Goal: Task Accomplishment & Management: Complete application form

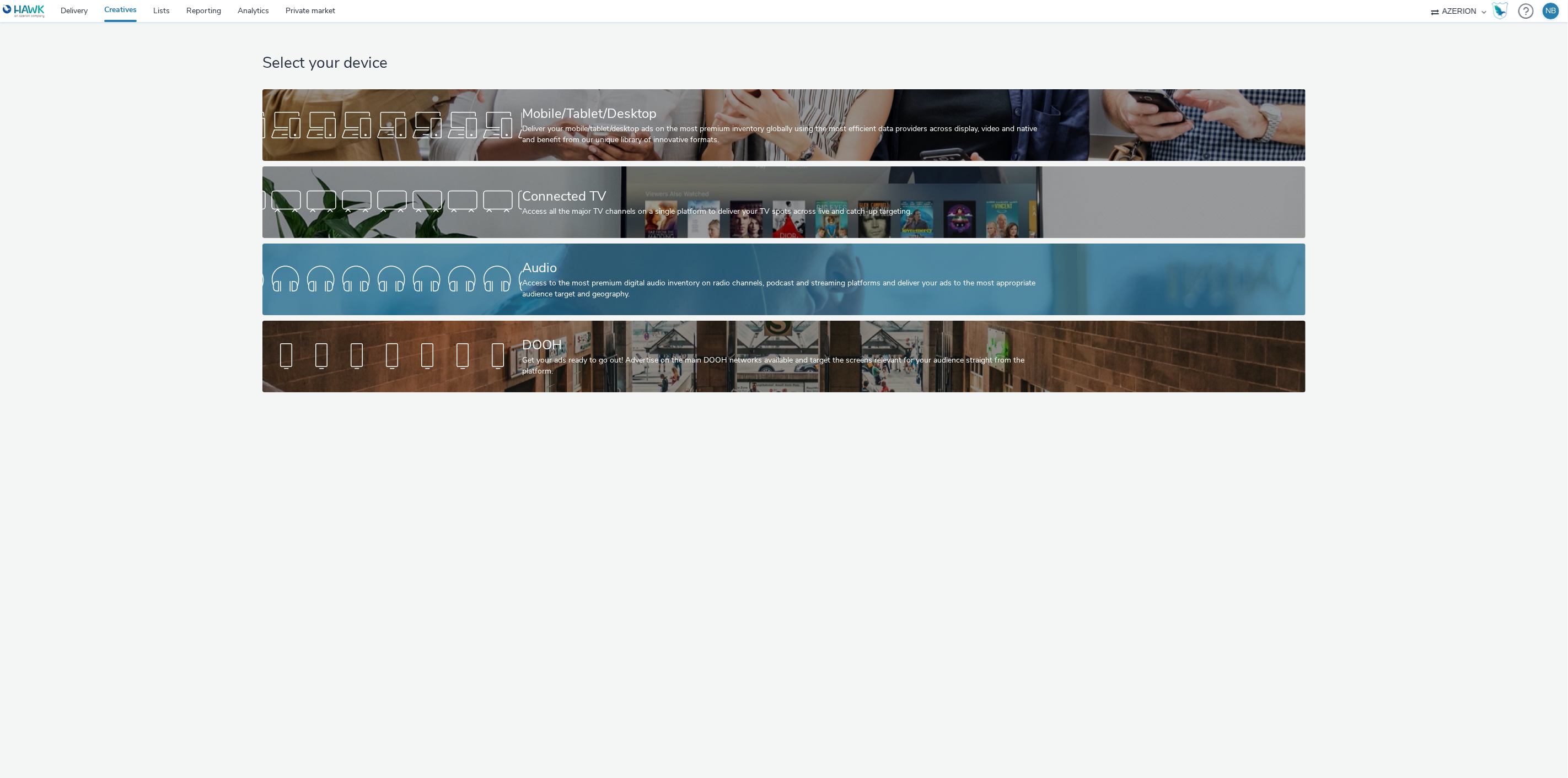
click at [576, 273] on div "Audio" at bounding box center [781, 268] width 519 height 19
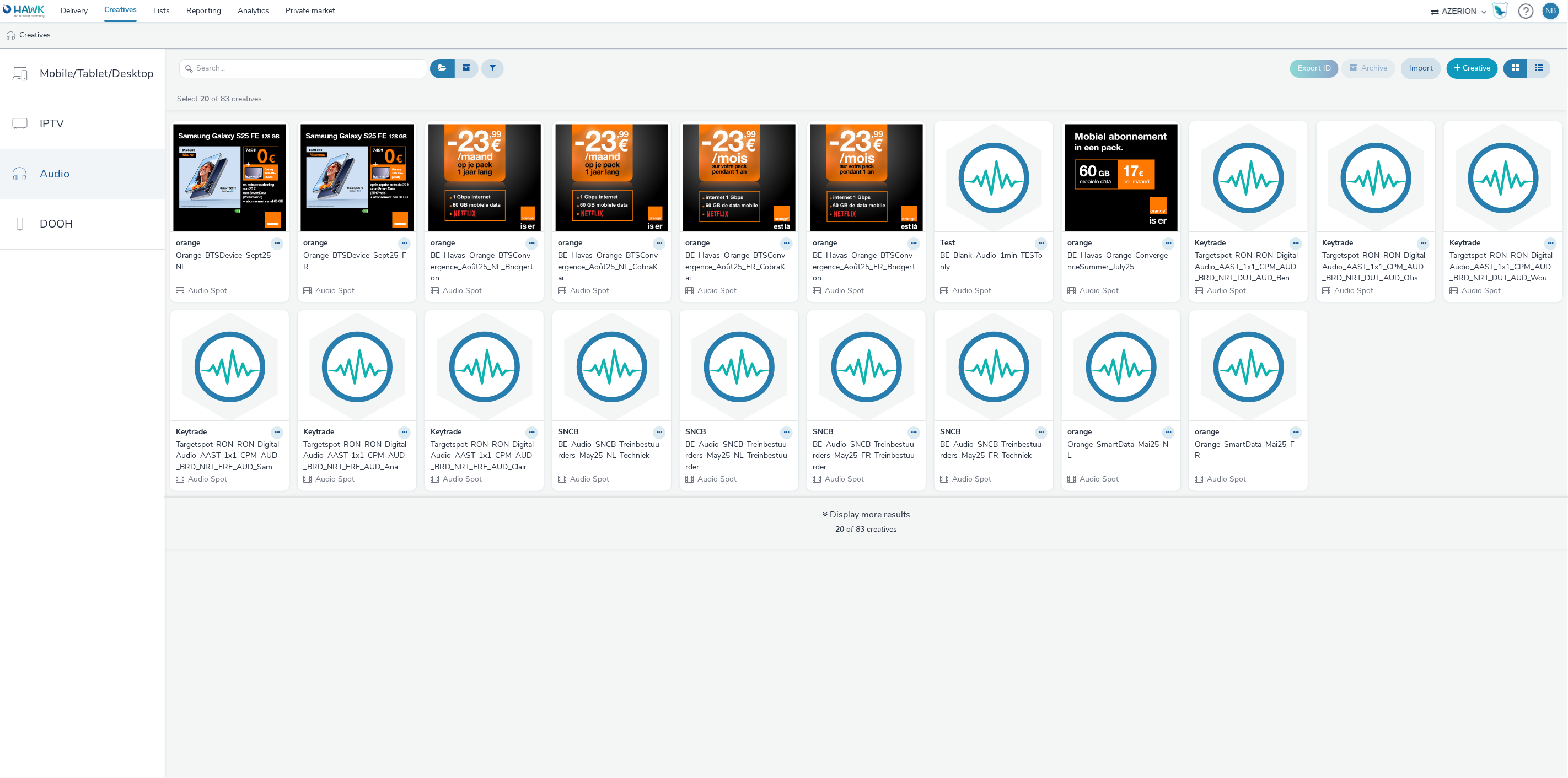
click at [1485, 78] on link "Creative" at bounding box center [1472, 68] width 52 height 20
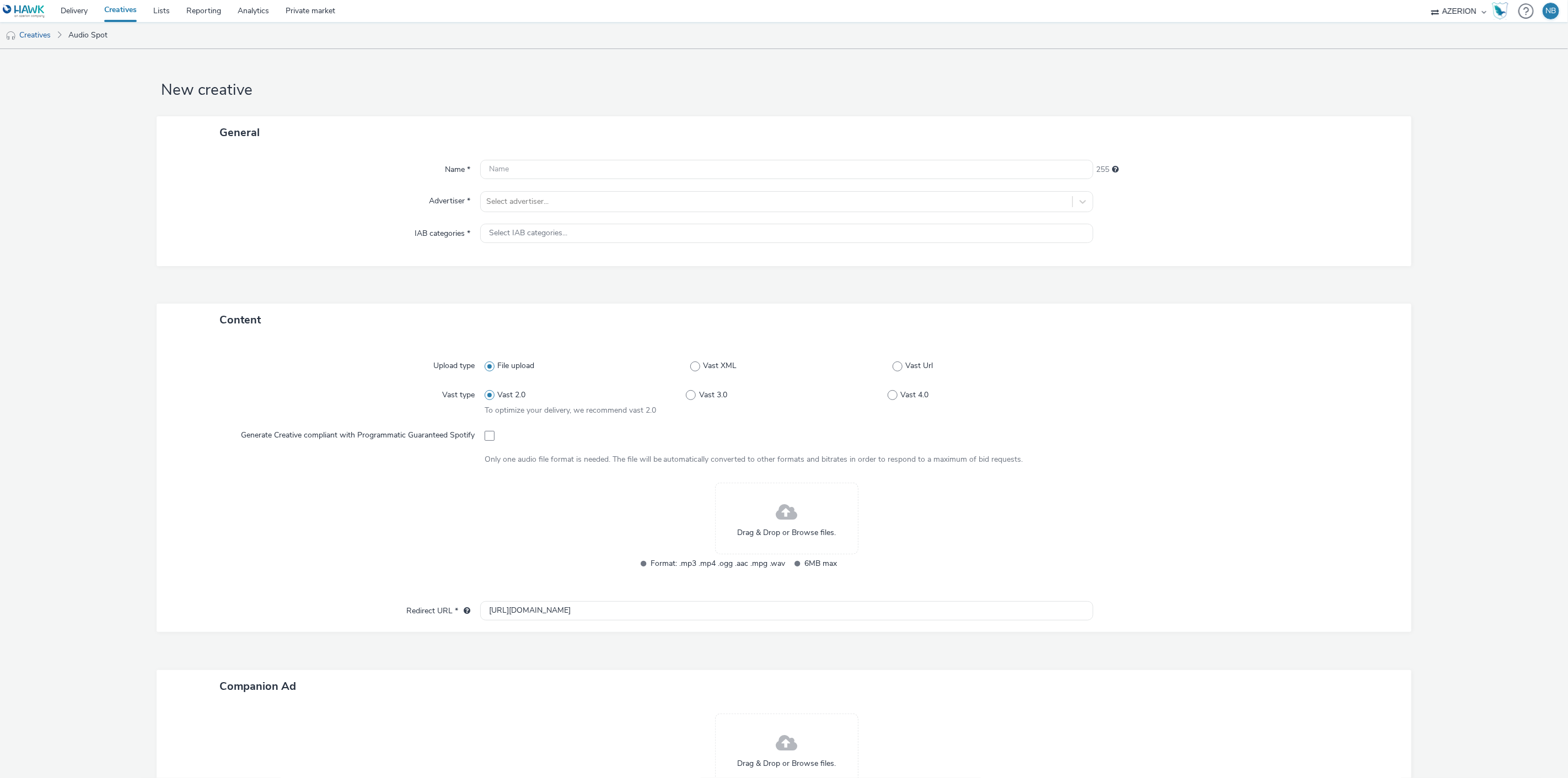
click at [457, 157] on div "Name * 255 Advertiser * Select advertiser... IAB categories * Select IAB catego…" at bounding box center [783, 207] width 1254 height 117
click at [514, 172] on input "text" at bounding box center [787, 169] width 614 height 19
paste input "Targetspot-RON_Spotify-Deeze-TuneIn-Digital Audio_AAST_1x1_CPM_AUD_BRD_NRT_DUT_…"
type input "Targetspot-RON_Spotify-Deeze-TuneIn-Digital Audio_AAST_1x1_CPM_AUD_BRD_NRT_DUT_…"
click at [511, 196] on div at bounding box center [777, 202] width 581 height 13
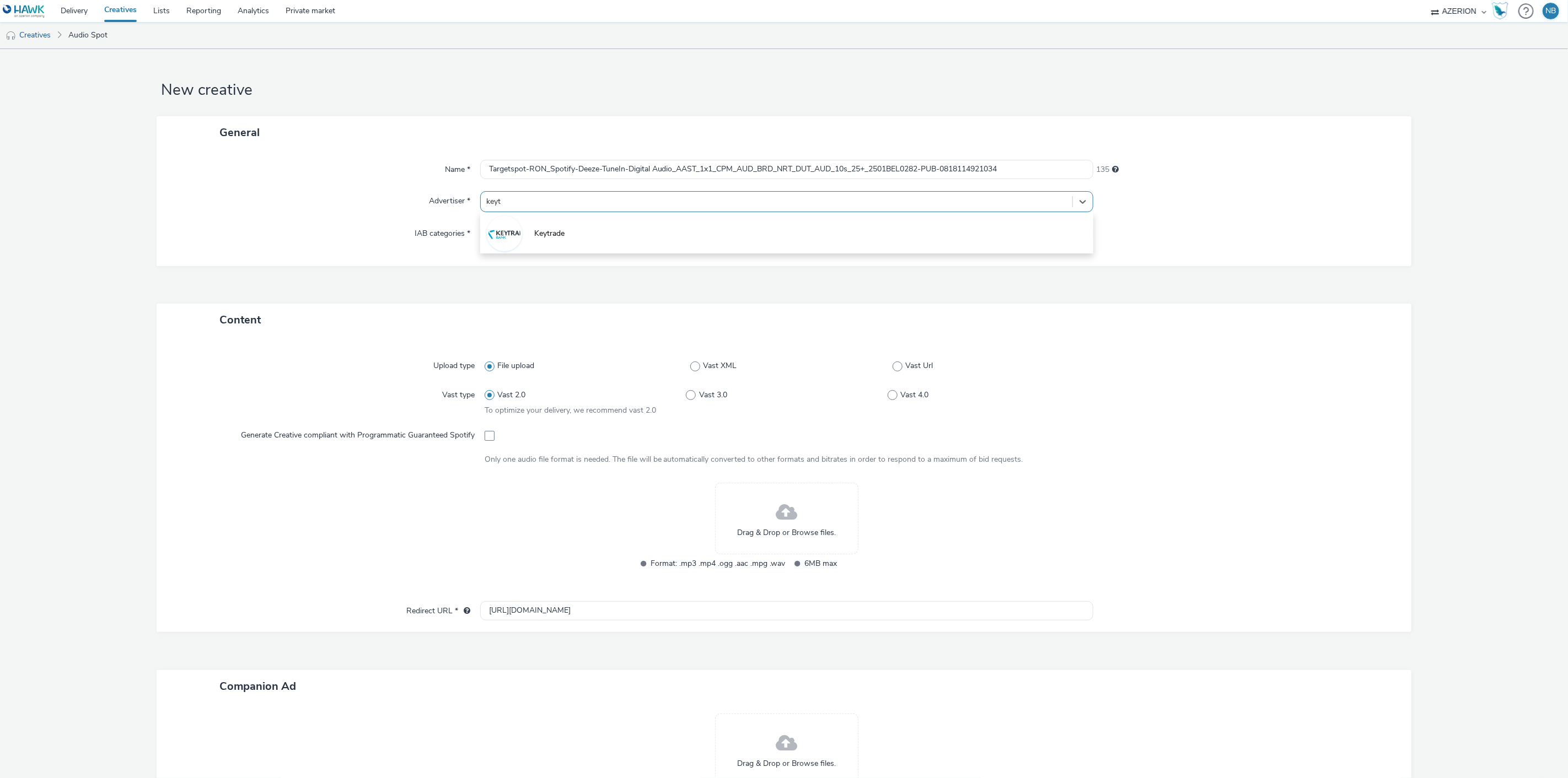
type input "keytr"
click at [521, 234] on li "Keytrade" at bounding box center [787, 233] width 614 height 37
type input "[URL][DOMAIN_NAME]"
click at [914, 372] on span "Vast Url" at bounding box center [919, 373] width 28 height 11
click at [900, 372] on input "Vast Url" at bounding box center [896, 373] width 7 height 7
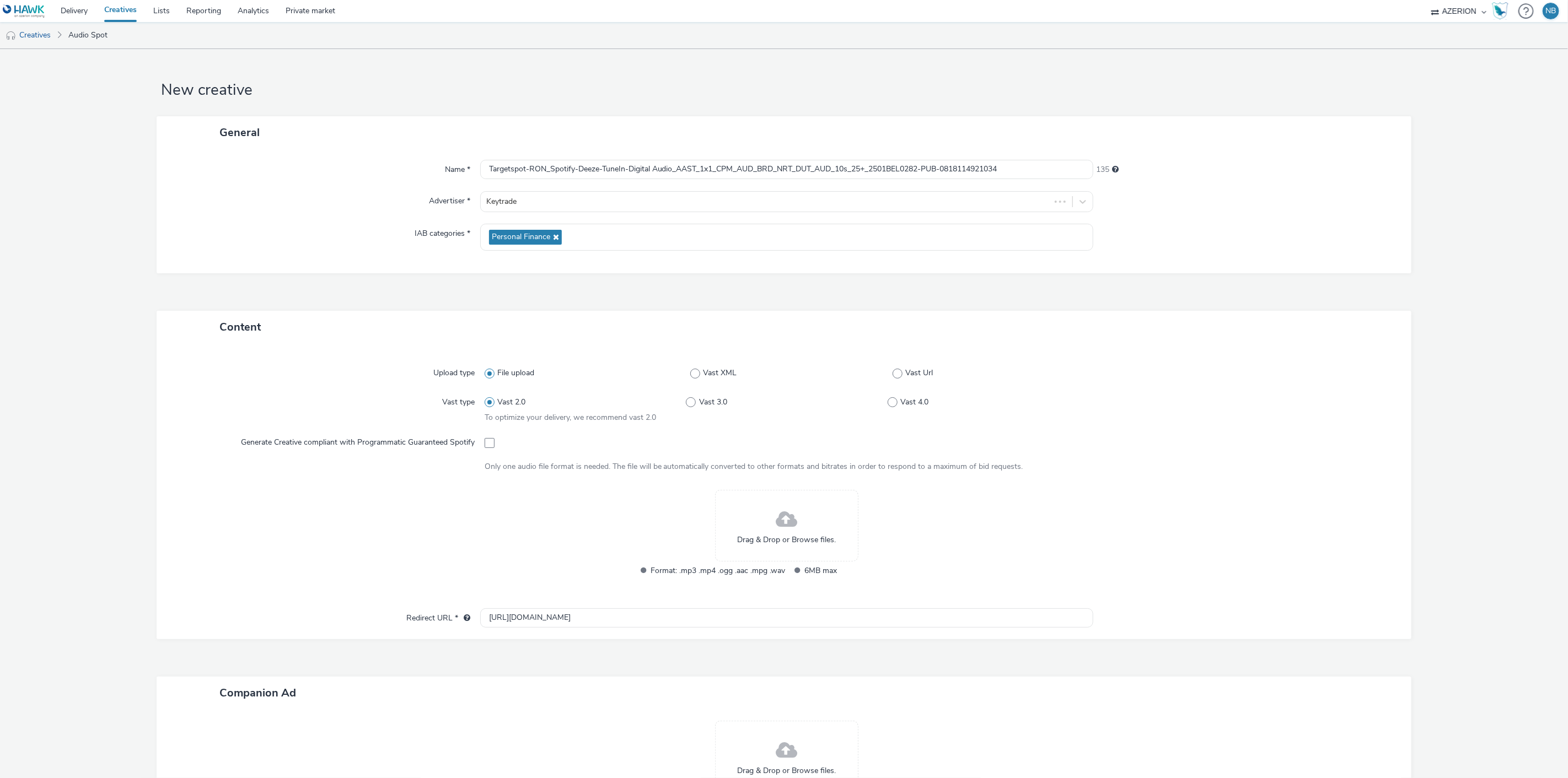
radio input "false"
radio input "true"
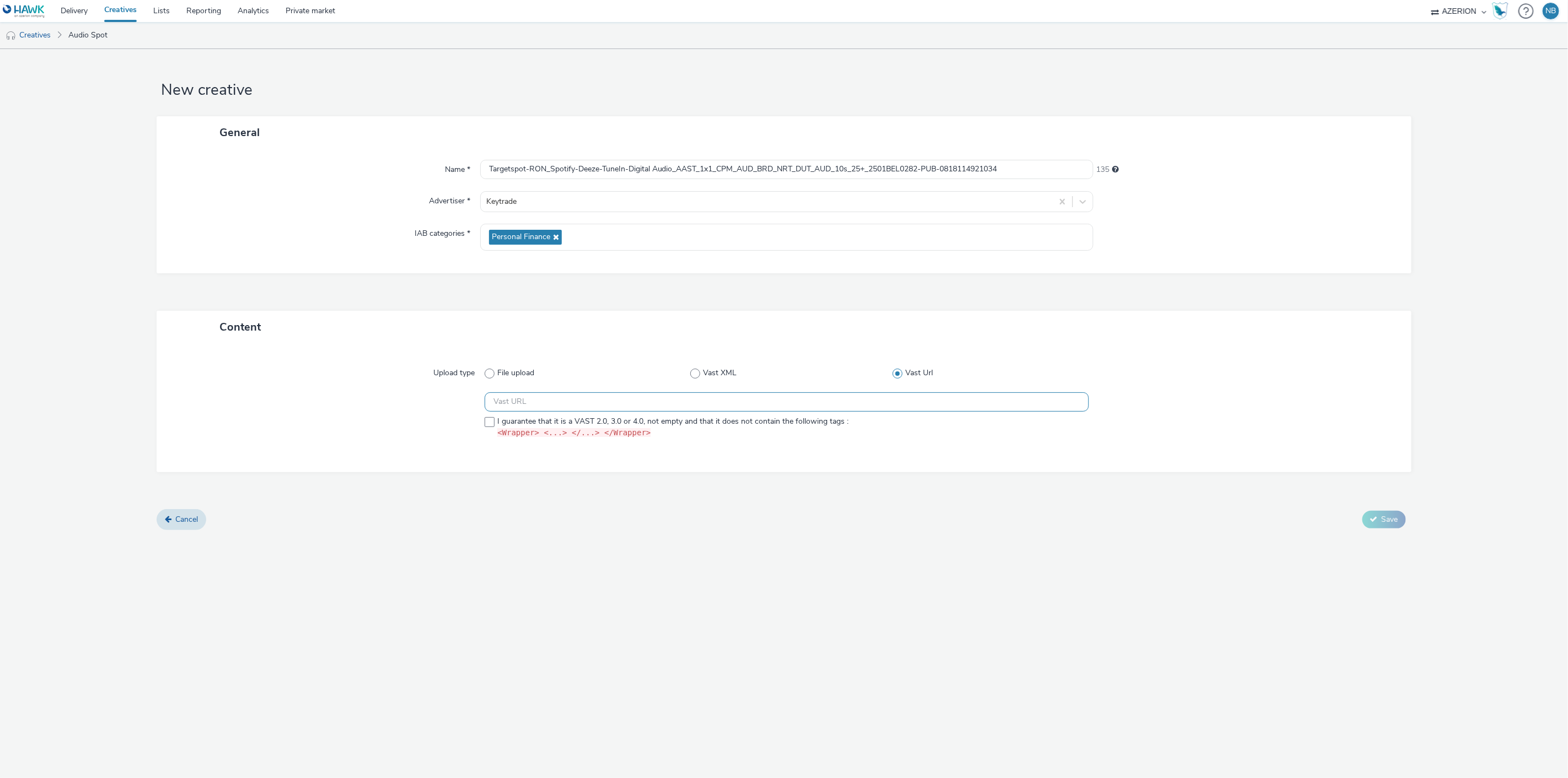
click at [514, 397] on input "text" at bounding box center [787, 402] width 605 height 19
